Goal: Navigation & Orientation: Understand site structure

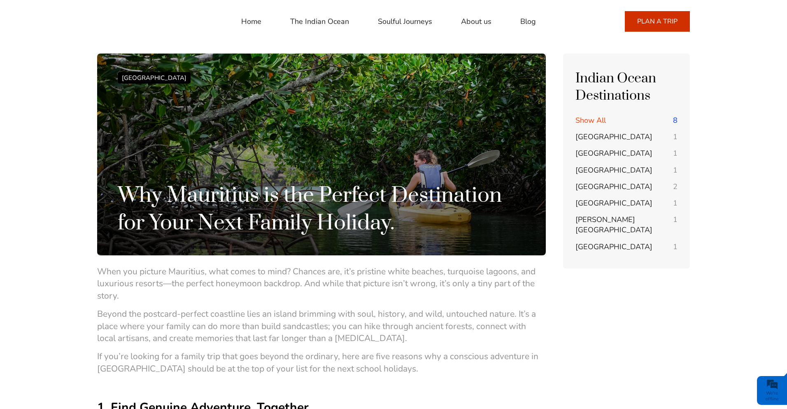
click at [475, 21] on link "About us" at bounding box center [476, 22] width 30 height 20
